Goal: Transaction & Acquisition: Purchase product/service

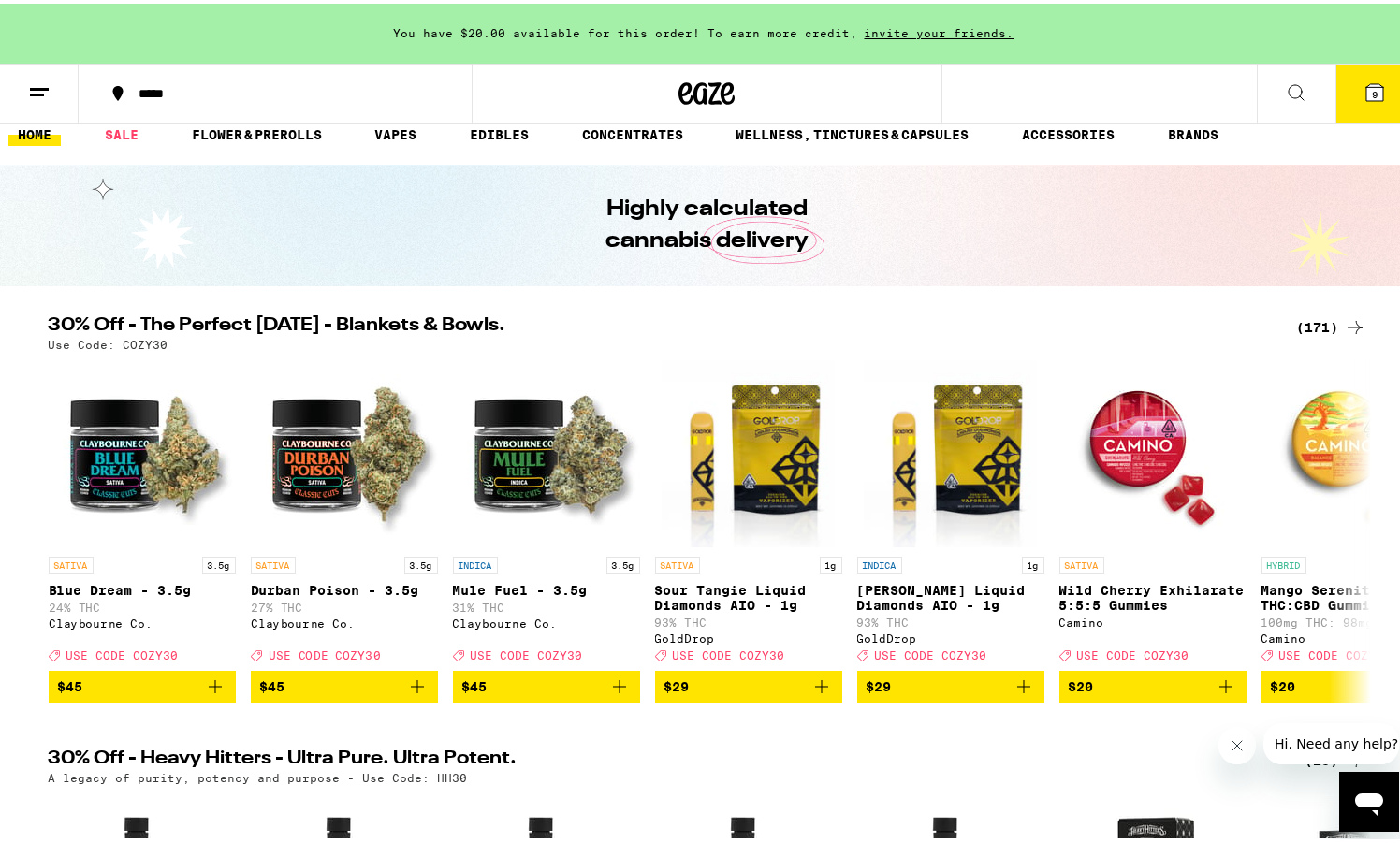
click at [1366, 91] on icon at bounding box center [1375, 89] width 17 height 17
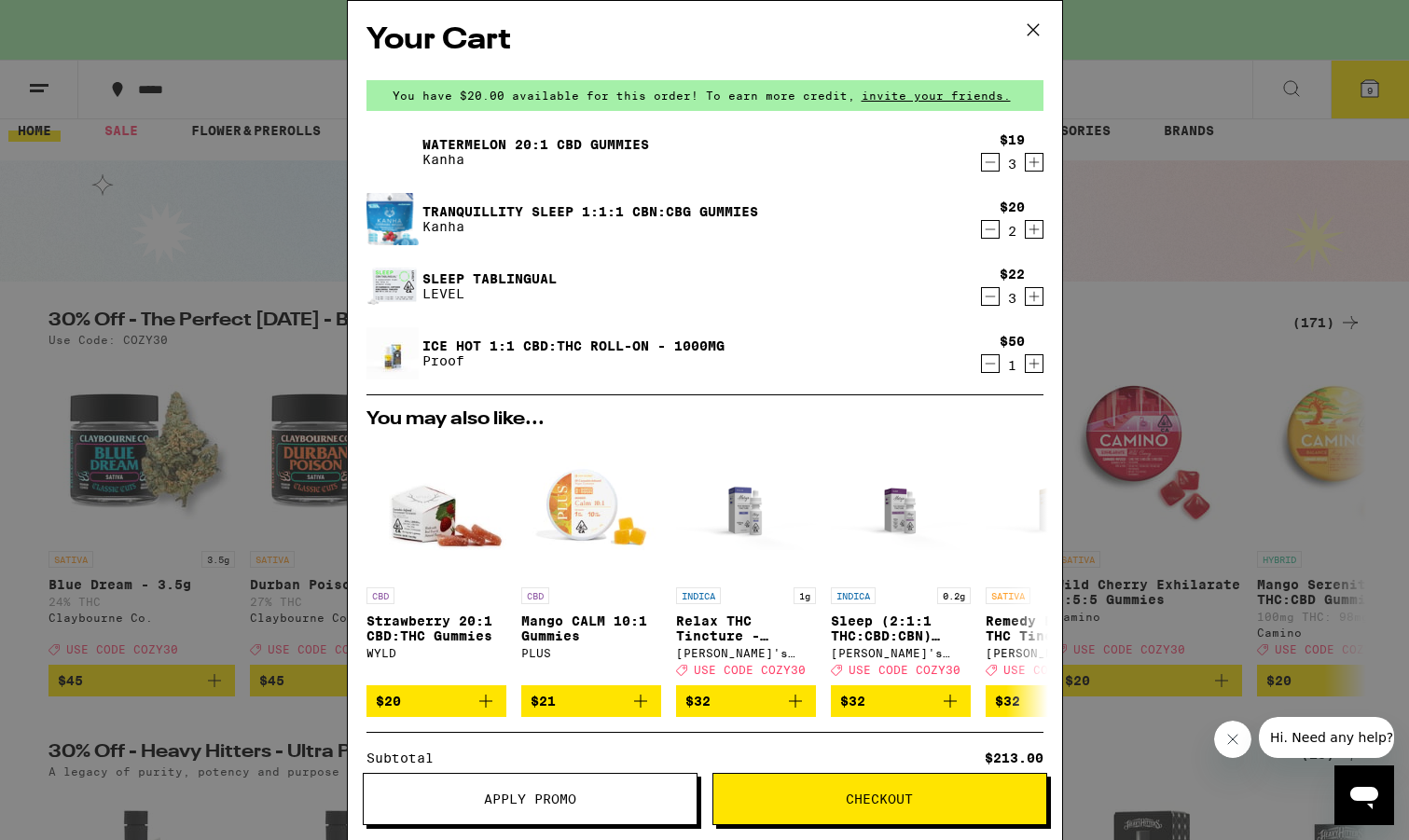
click at [540, 798] on span "Apply Promo" at bounding box center [530, 799] width 92 height 13
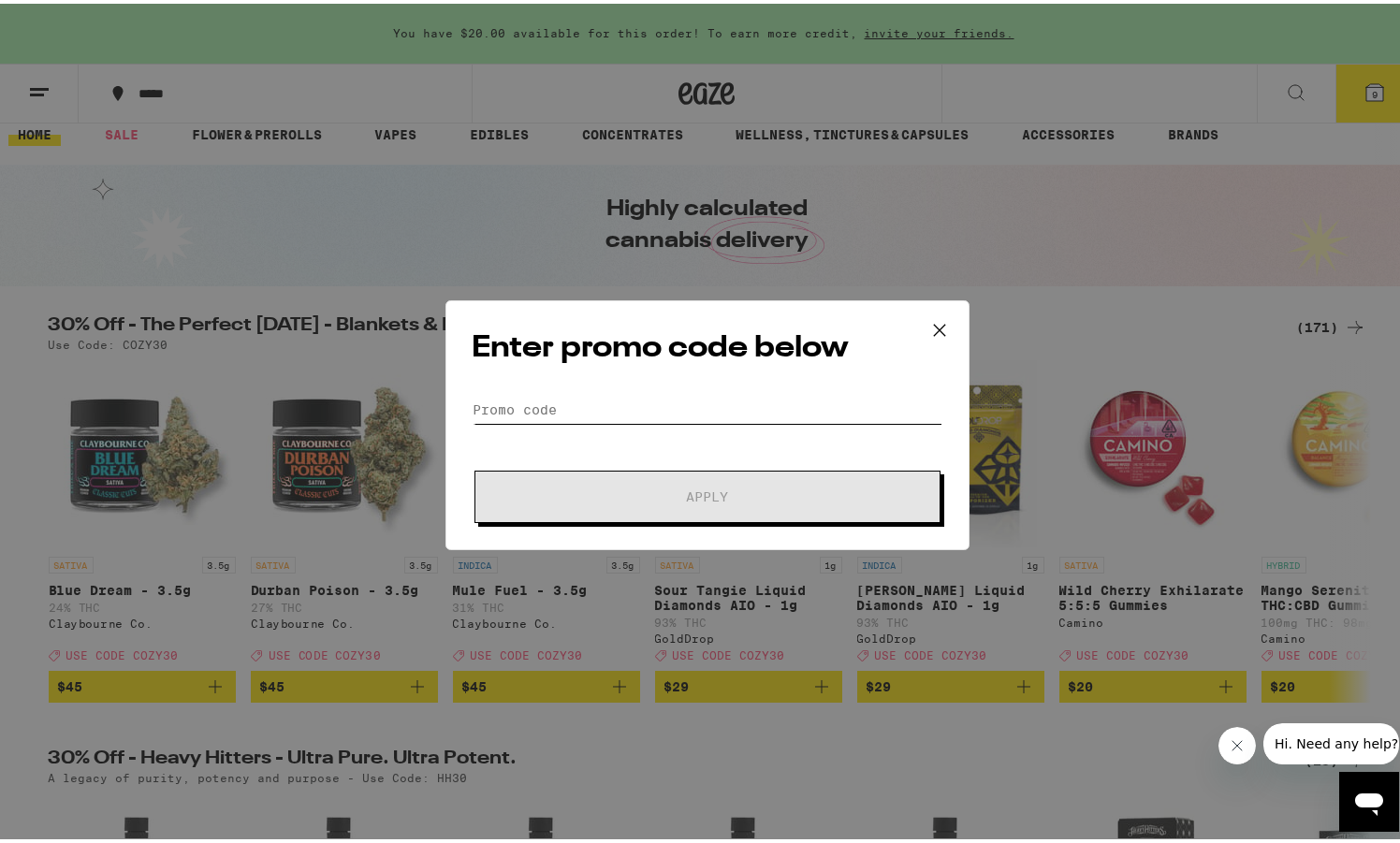
click at [495, 403] on input "Promo Code" at bounding box center [708, 406] width 470 height 28
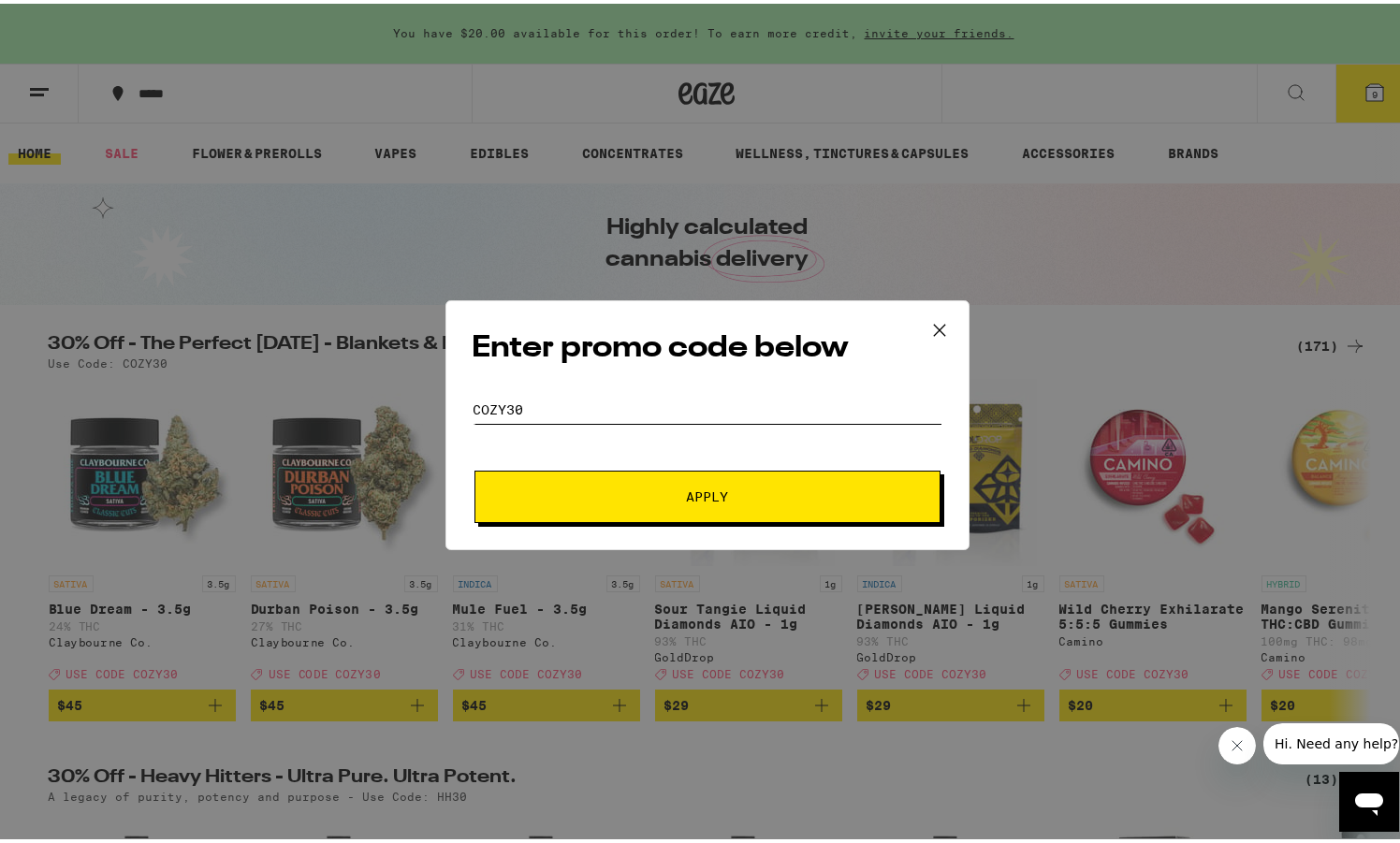
type input "cozy30"
click at [710, 495] on span "Apply" at bounding box center [707, 493] width 42 height 13
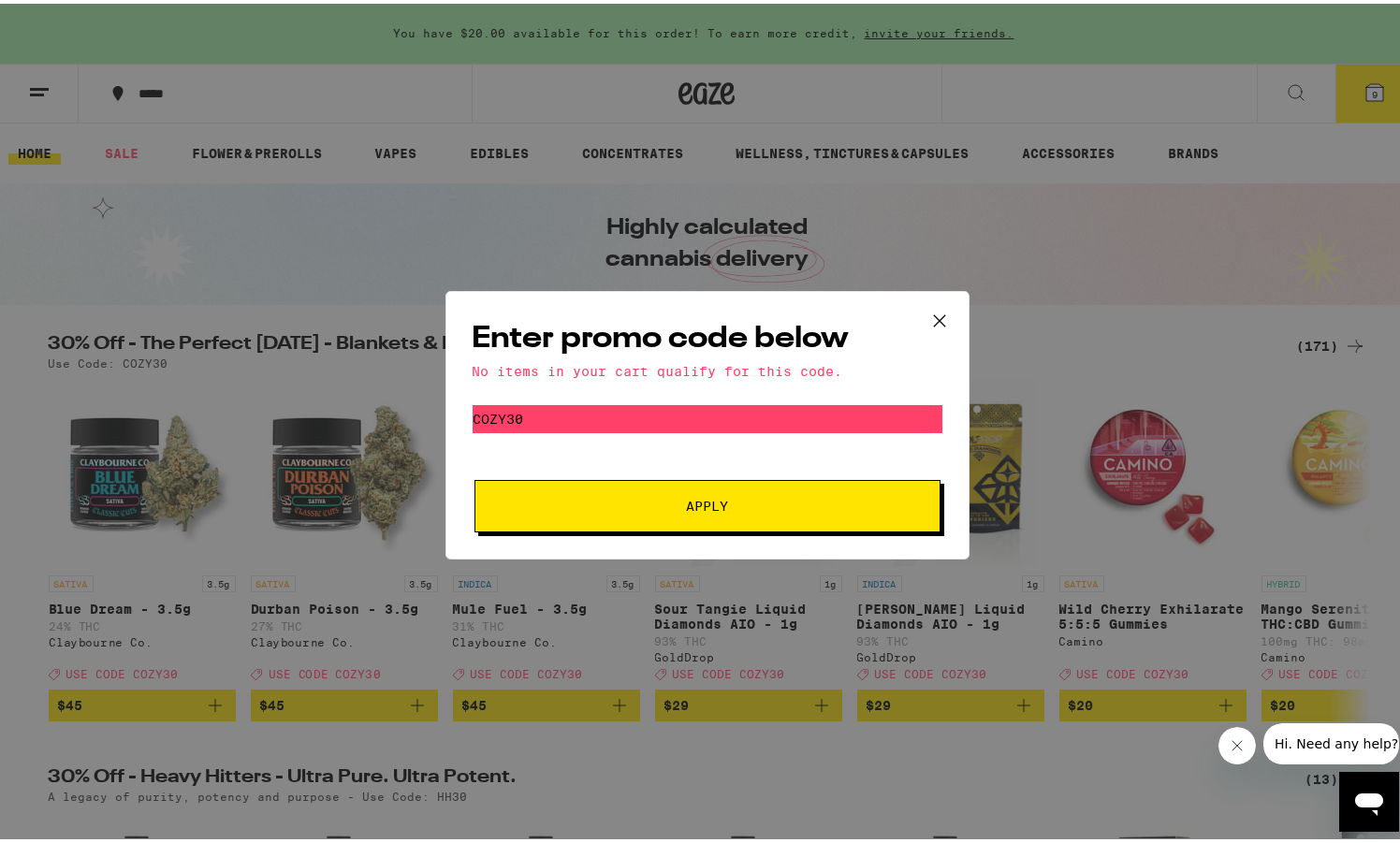
click at [933, 313] on icon at bounding box center [940, 317] width 28 height 28
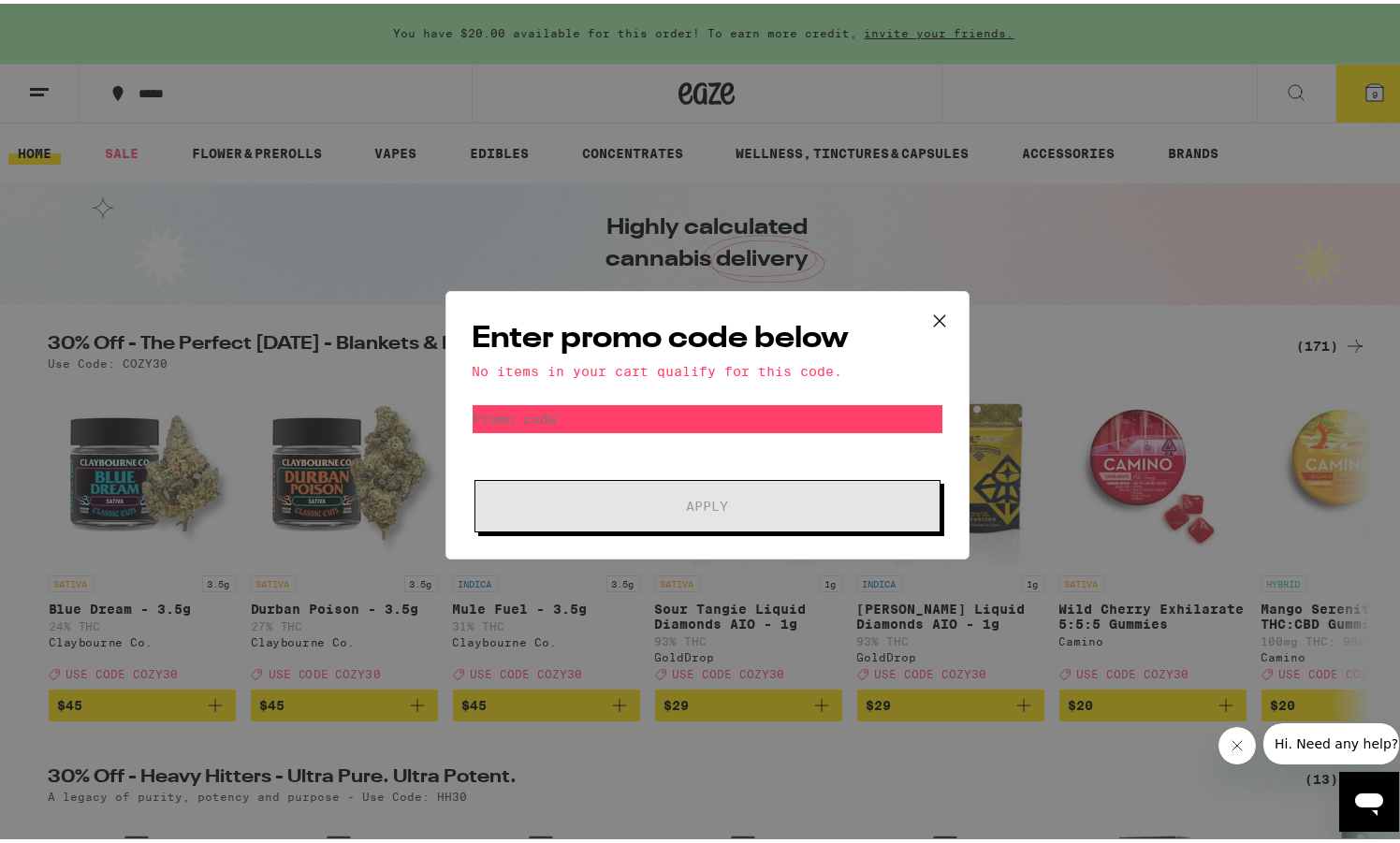
scroll to position [19, 0]
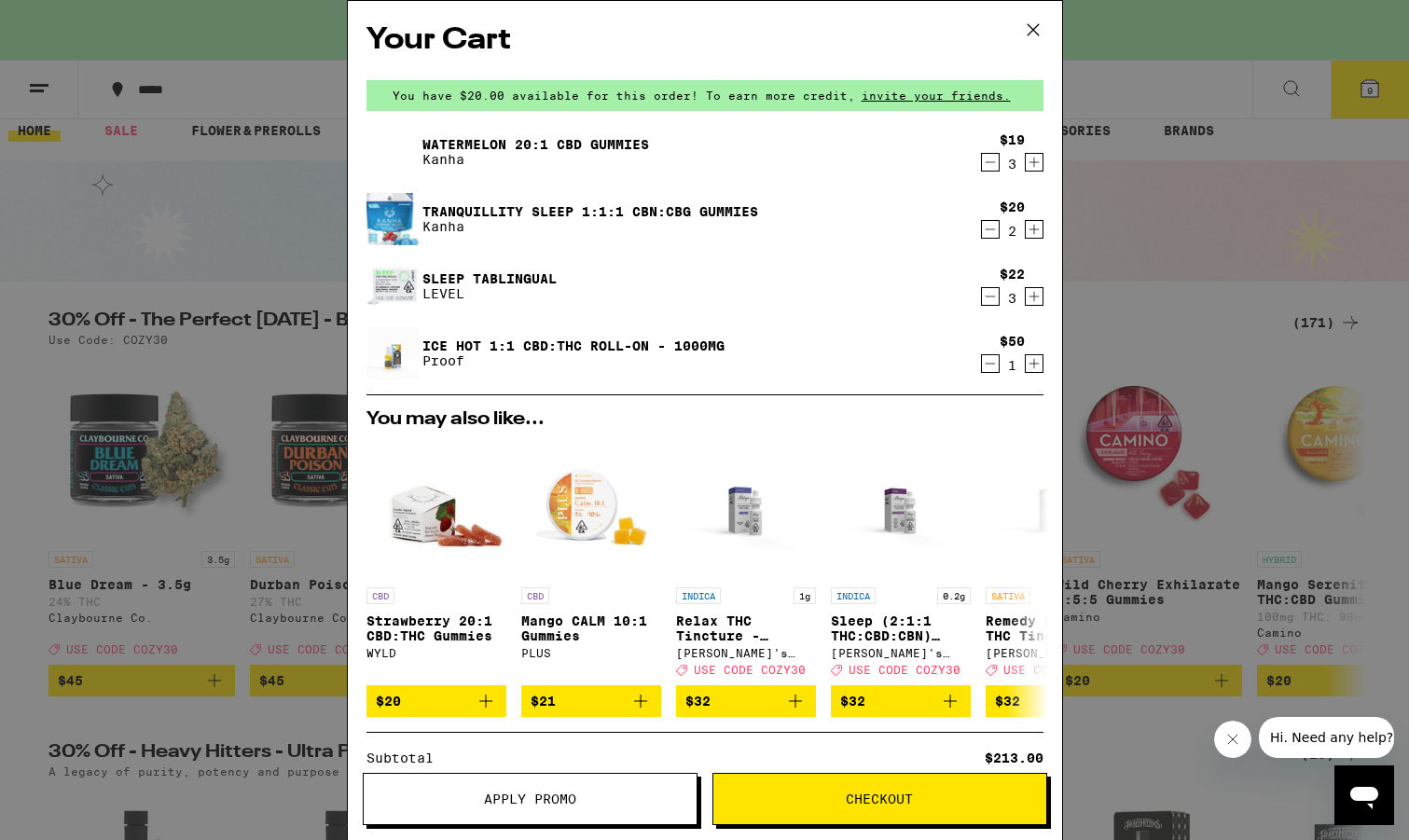
click at [1033, 24] on icon at bounding box center [1033, 30] width 28 height 28
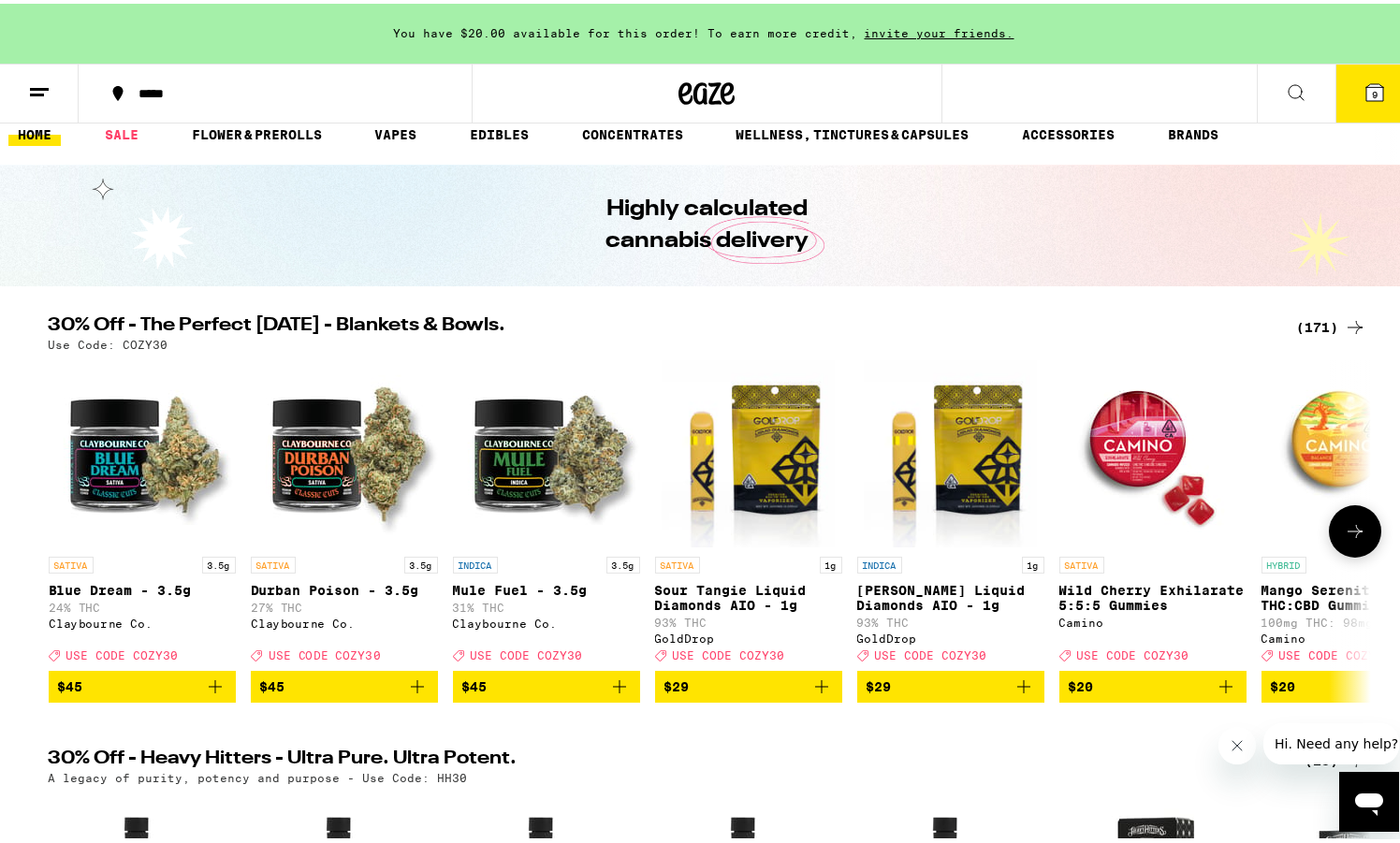
click at [1355, 538] on icon at bounding box center [1356, 528] width 23 height 23
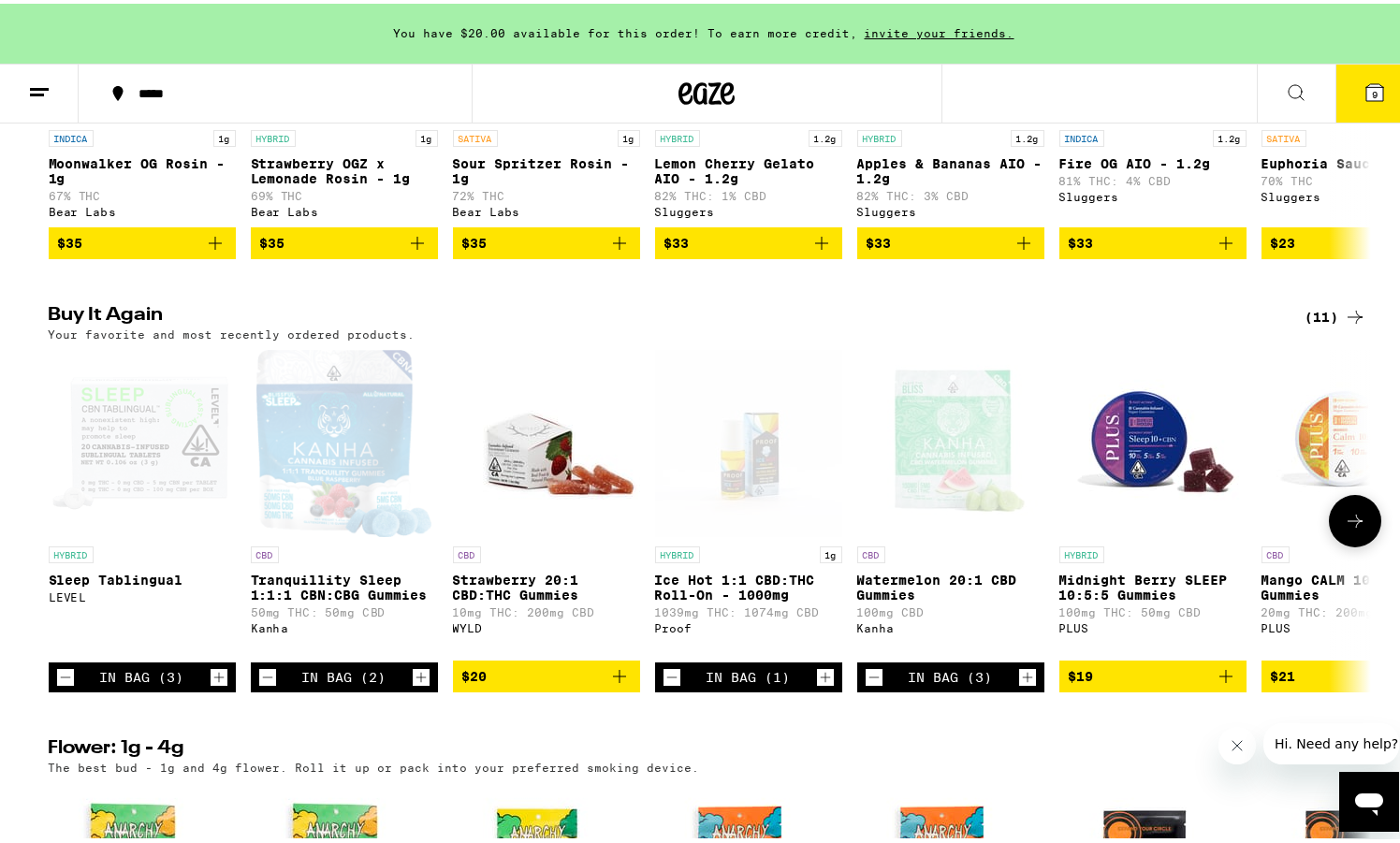
scroll to position [1768, 0]
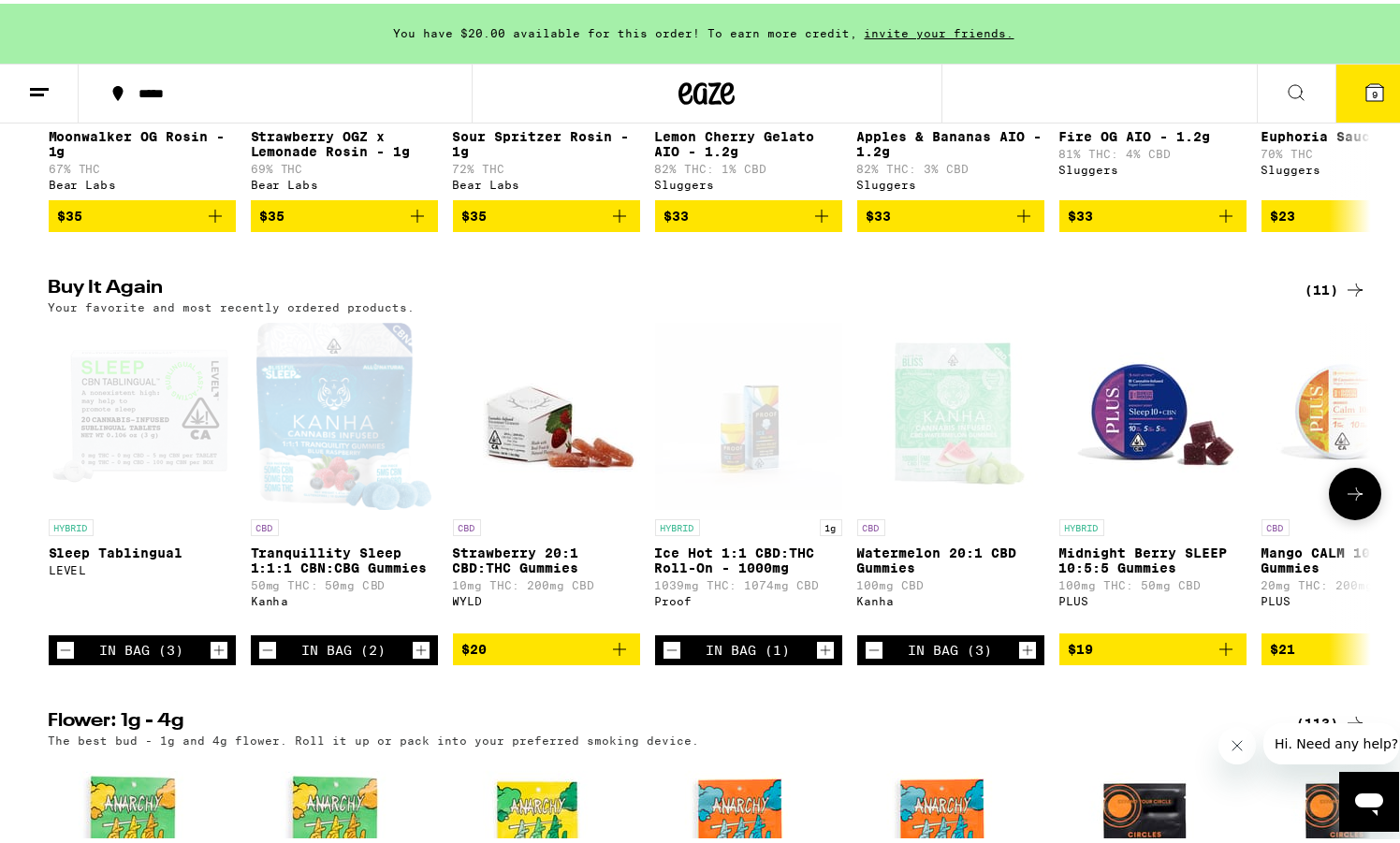
click at [1353, 502] on icon at bounding box center [1356, 490] width 23 height 23
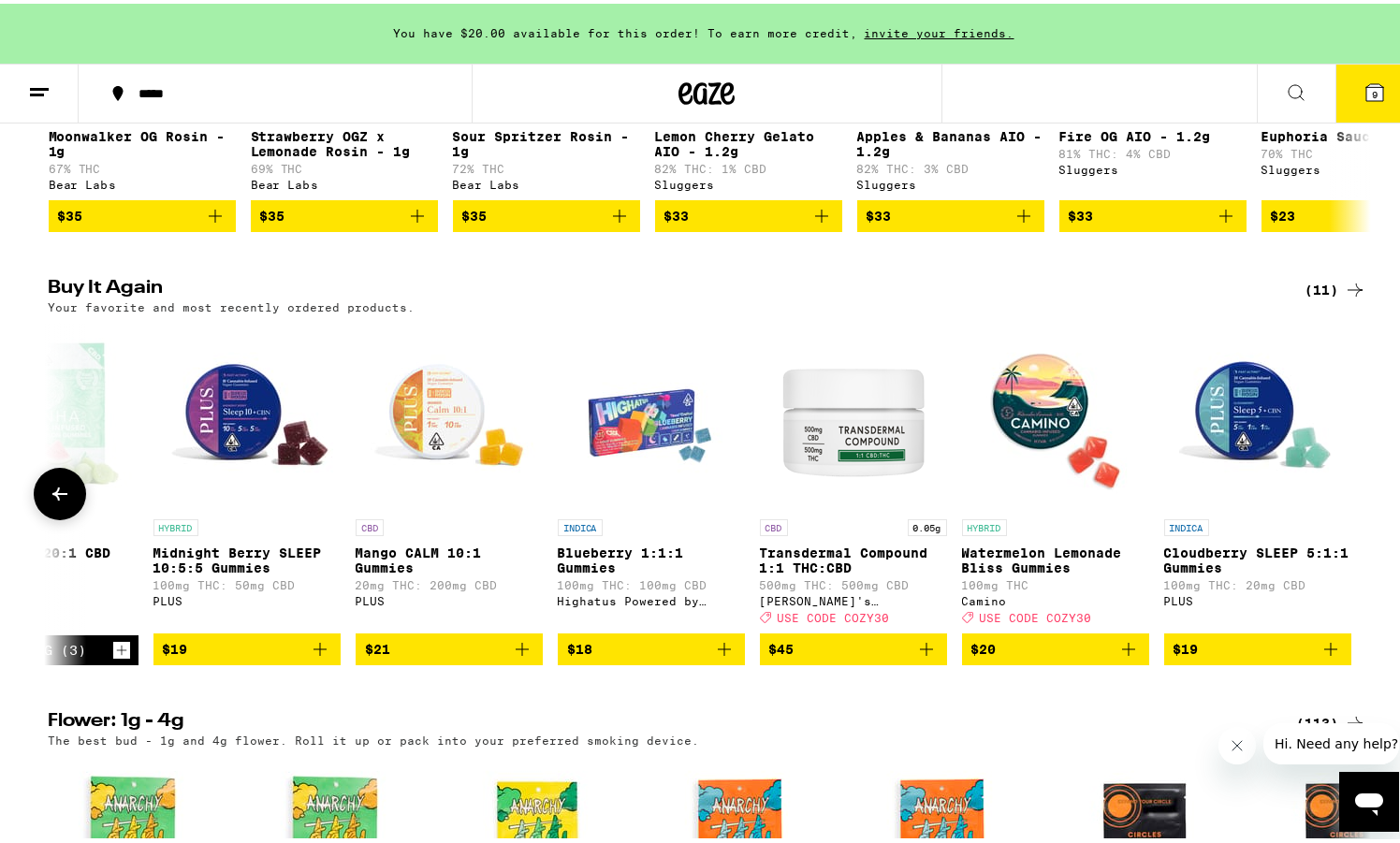
click at [49, 502] on icon at bounding box center [60, 490] width 23 height 23
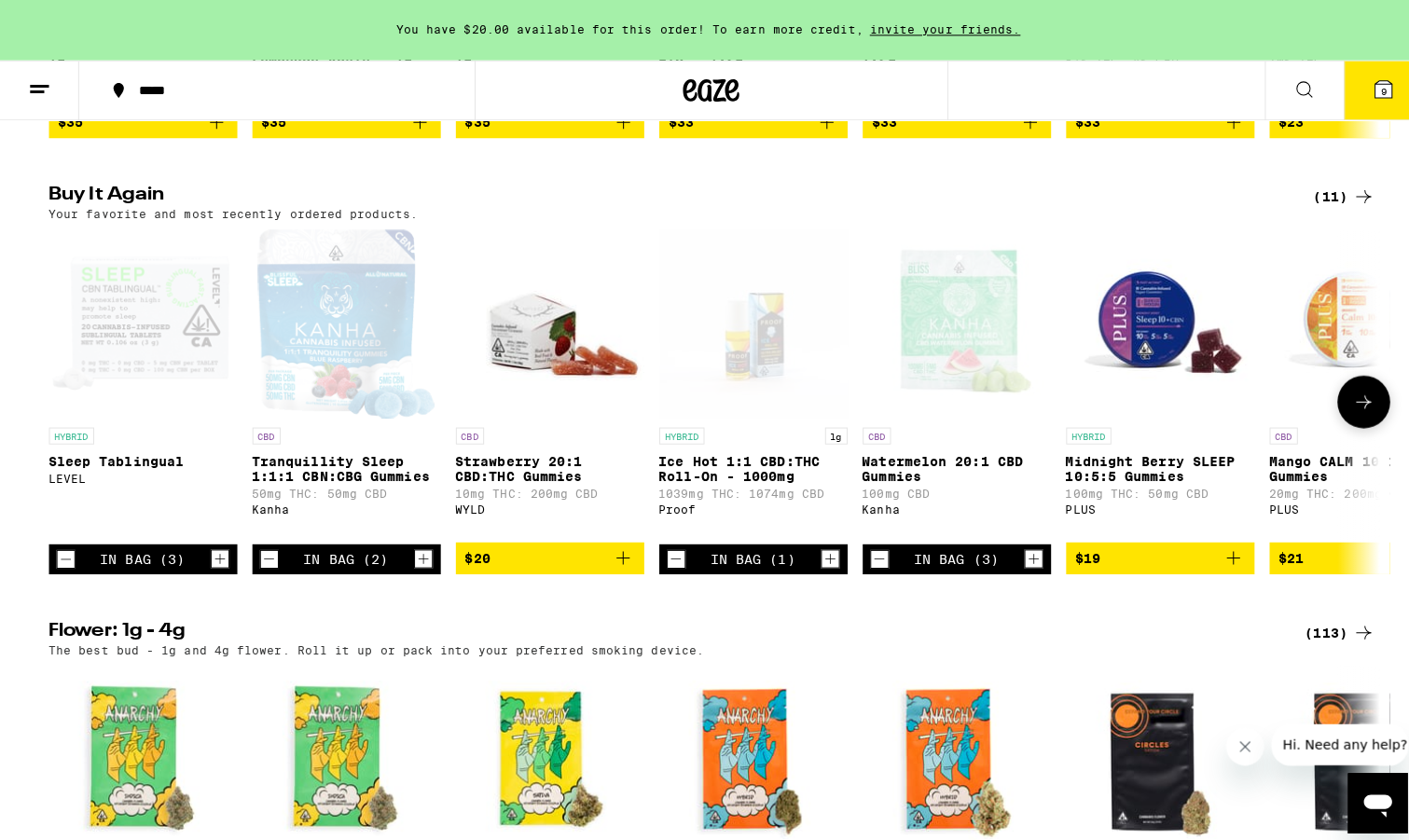
scroll to position [1786, 0]
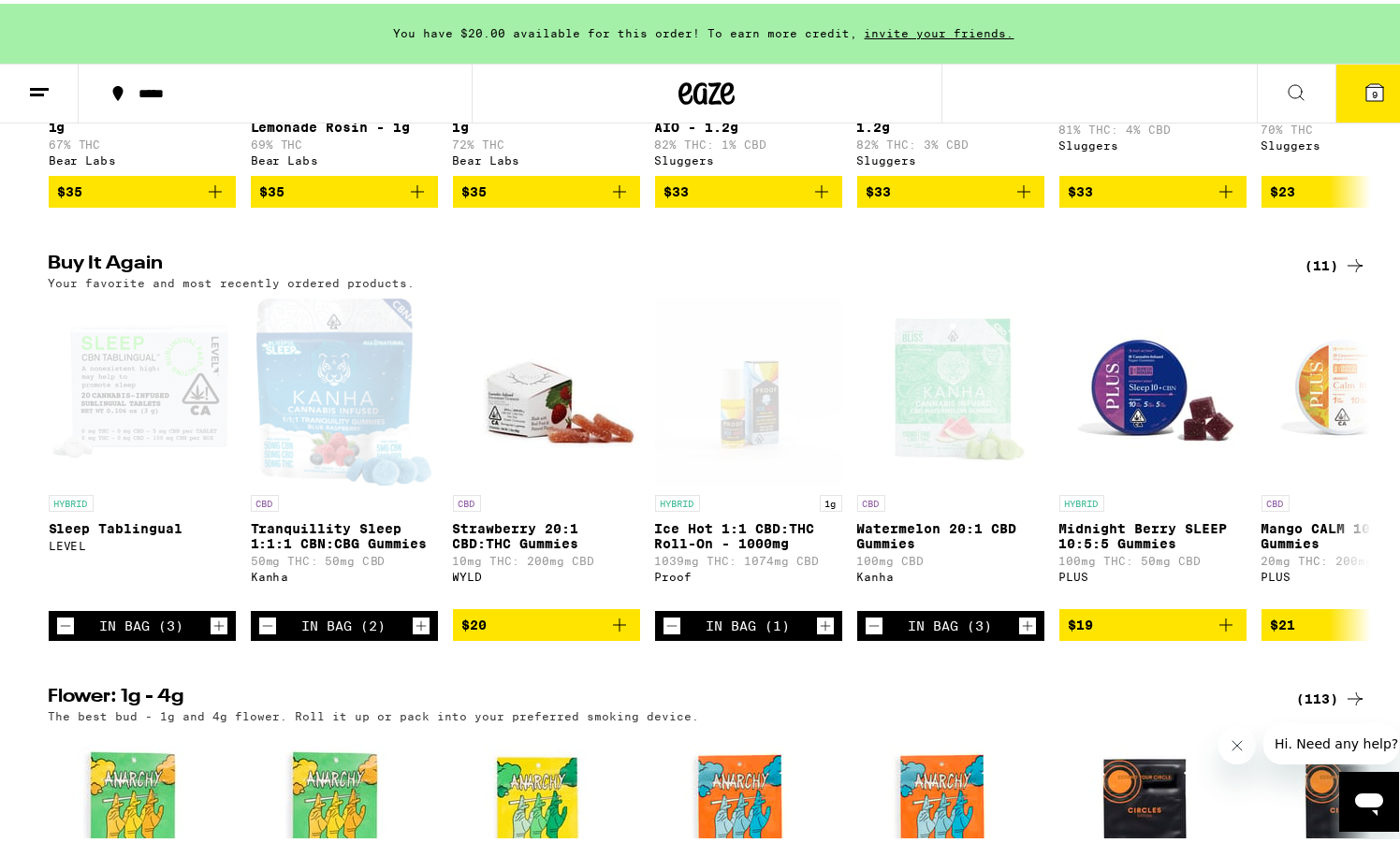
click at [1372, 88] on span "9" at bounding box center [1375, 91] width 6 height 11
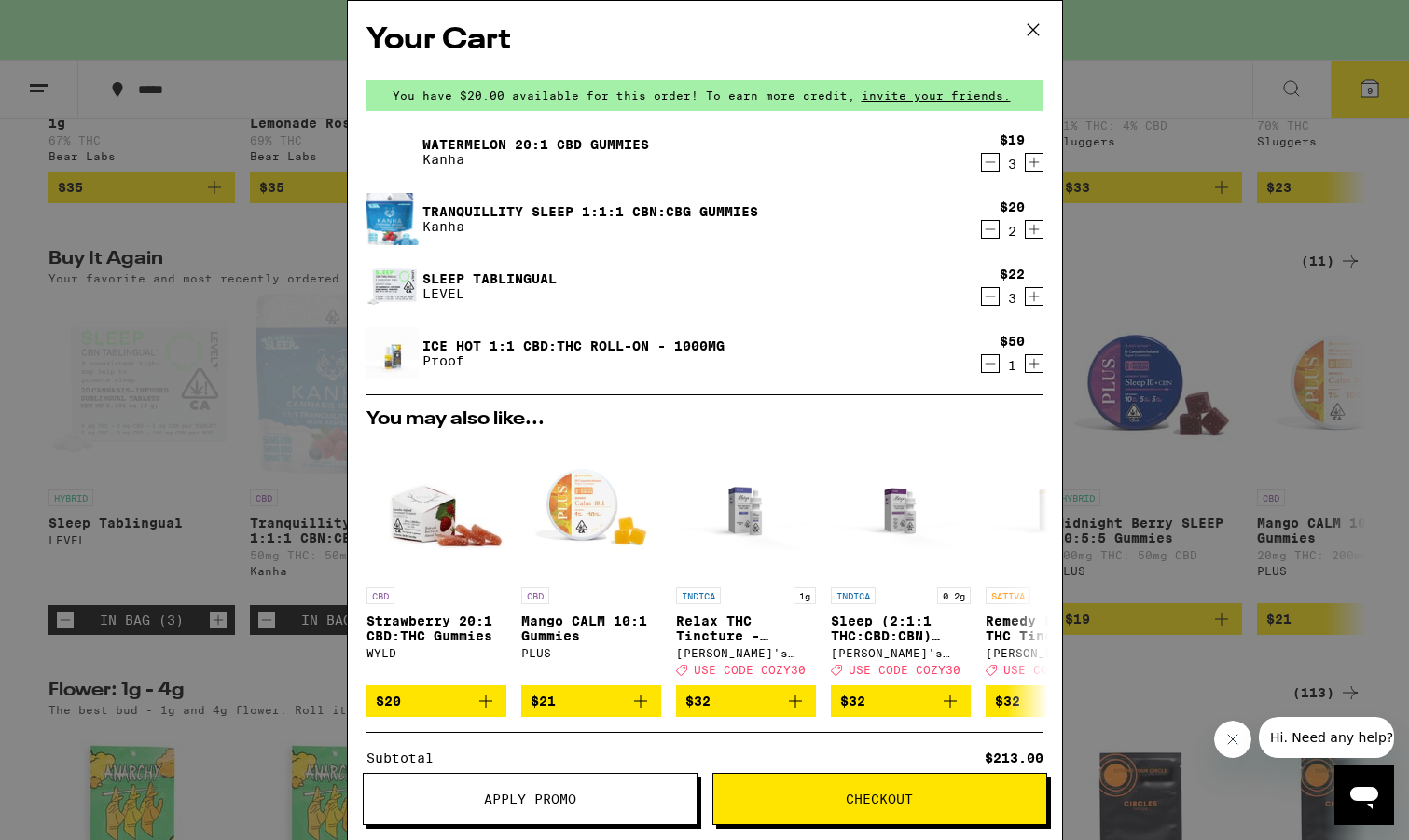
click at [985, 364] on icon "Decrement" at bounding box center [990, 364] width 10 height 0
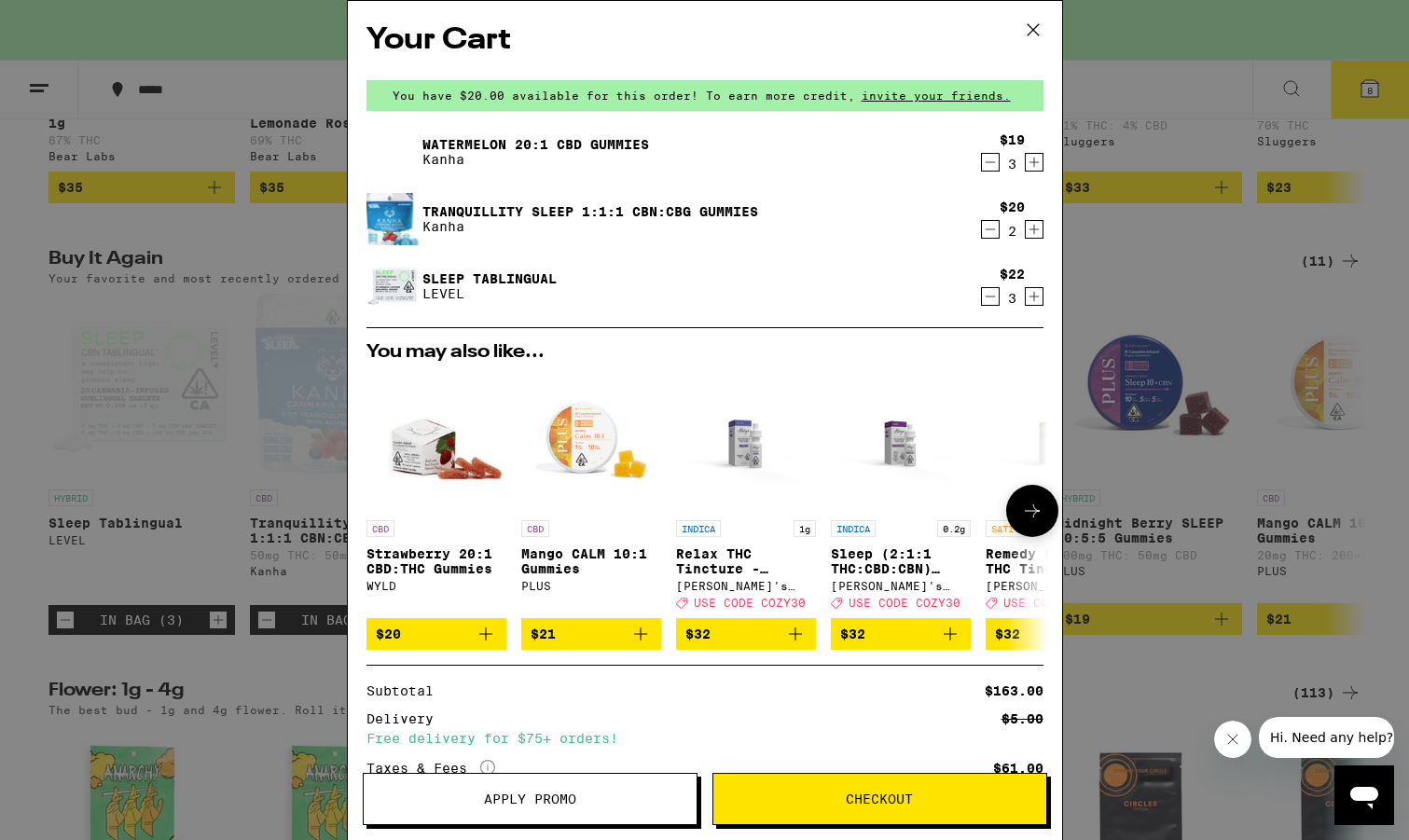
click at [428, 449] on img "Open page for Strawberry 20:1 CBD:THC Gummies from WYLD" at bounding box center [436, 441] width 140 height 140
click at [514, 142] on link "Watermelon 20:1 CBD Gummies" at bounding box center [535, 145] width 227 height 15
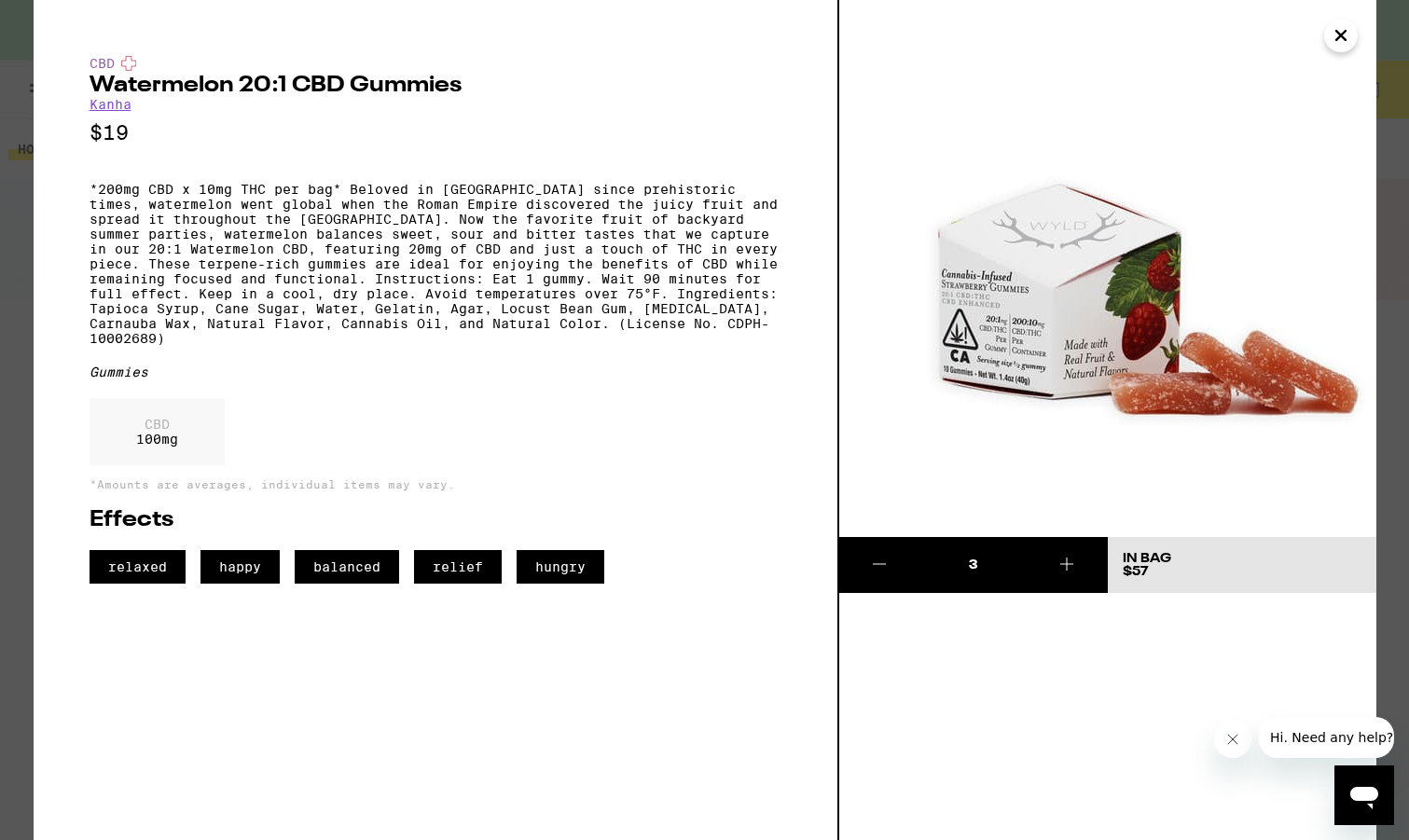
scroll to position [1786, 0]
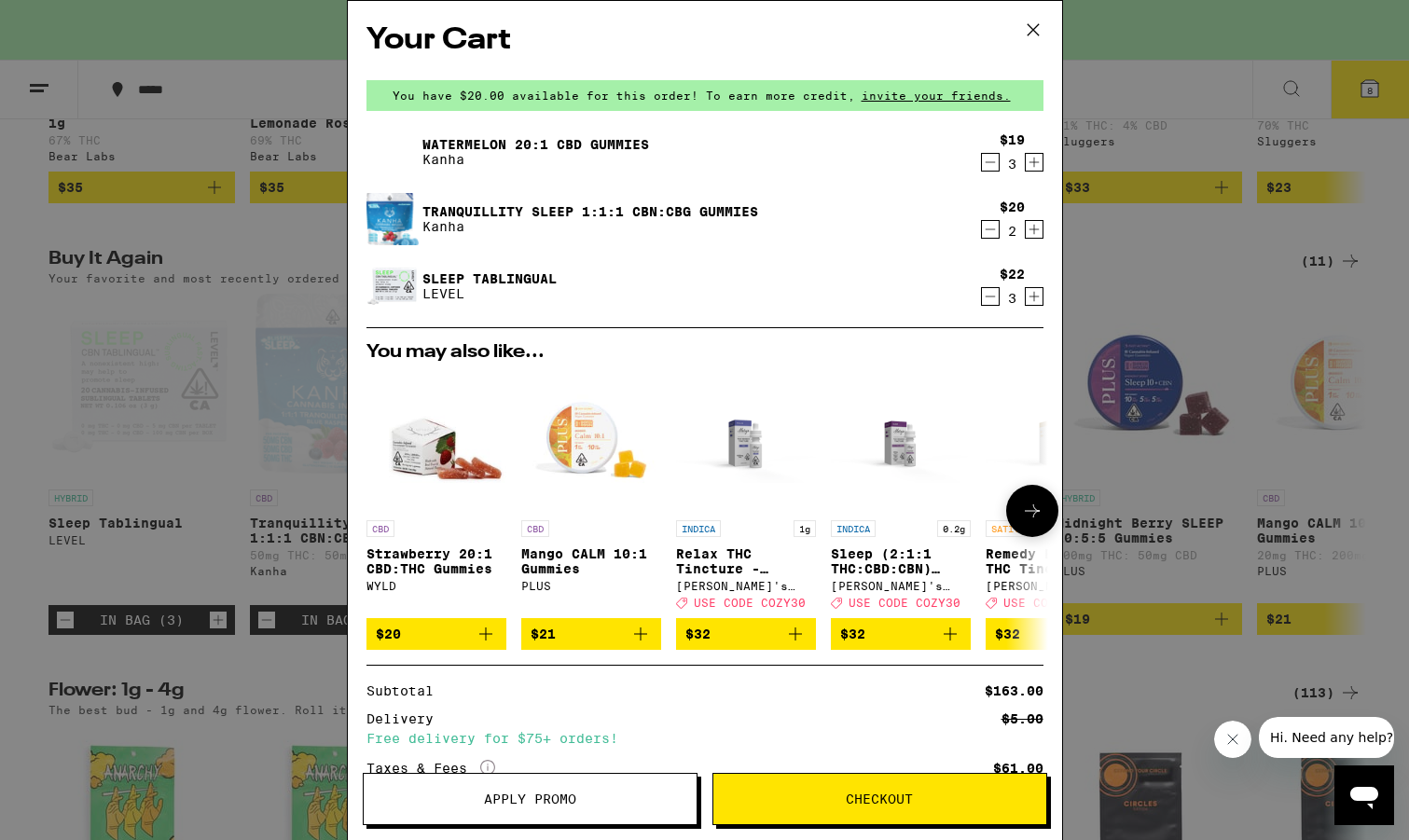
click at [890, 558] on p "Sleep (2:1:1 THC:CBD:CBN) Tincture - 200mg" at bounding box center [900, 561] width 140 height 30
click at [898, 445] on img "Open page for Sleep (2:1:1 THC:CBD:CBN) Tincture - 200mg from Mary's Medicinals" at bounding box center [900, 441] width 140 height 140
click at [1034, 32] on icon at bounding box center [1032, 30] width 11 height 11
